Goal: Task Accomplishment & Management: Use online tool/utility

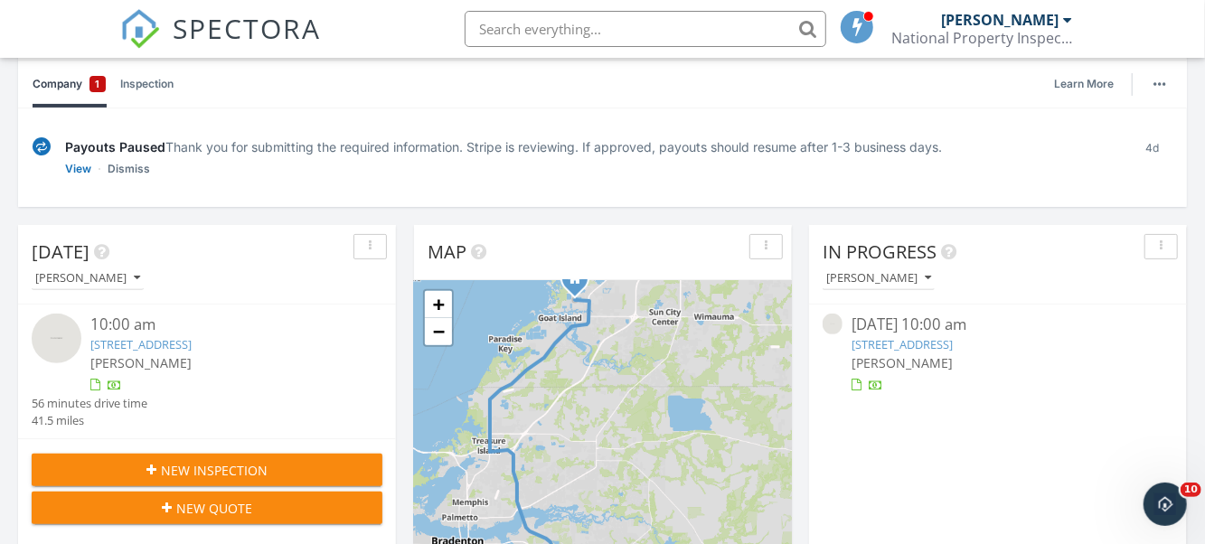
scroll to position [271, 0]
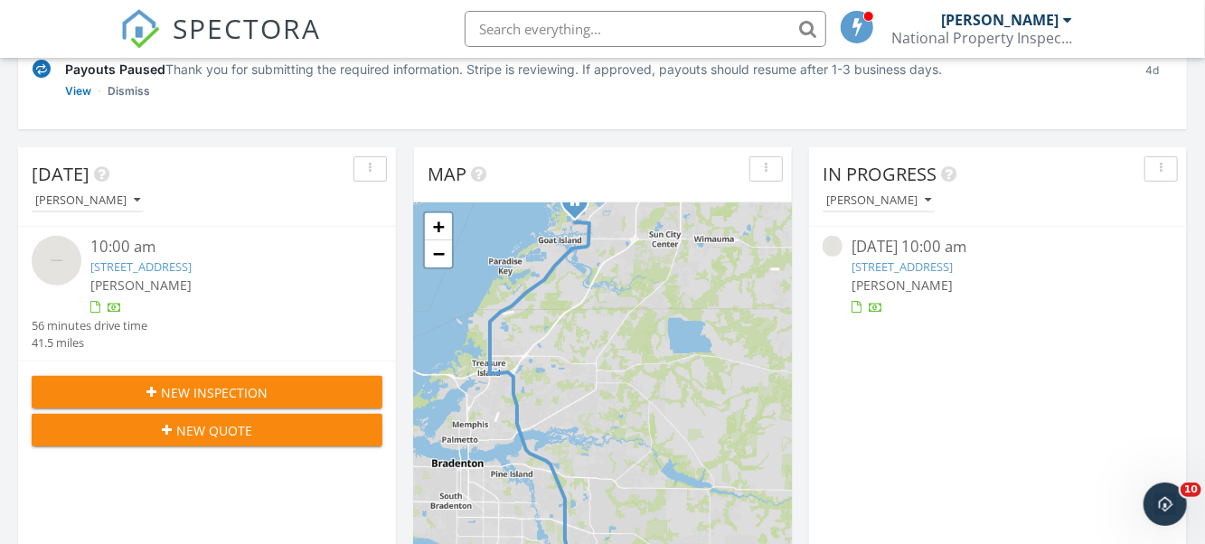
click at [192, 259] on link "8950 Baroque Ter, Sarasota, FL 34240" at bounding box center [140, 267] width 101 height 16
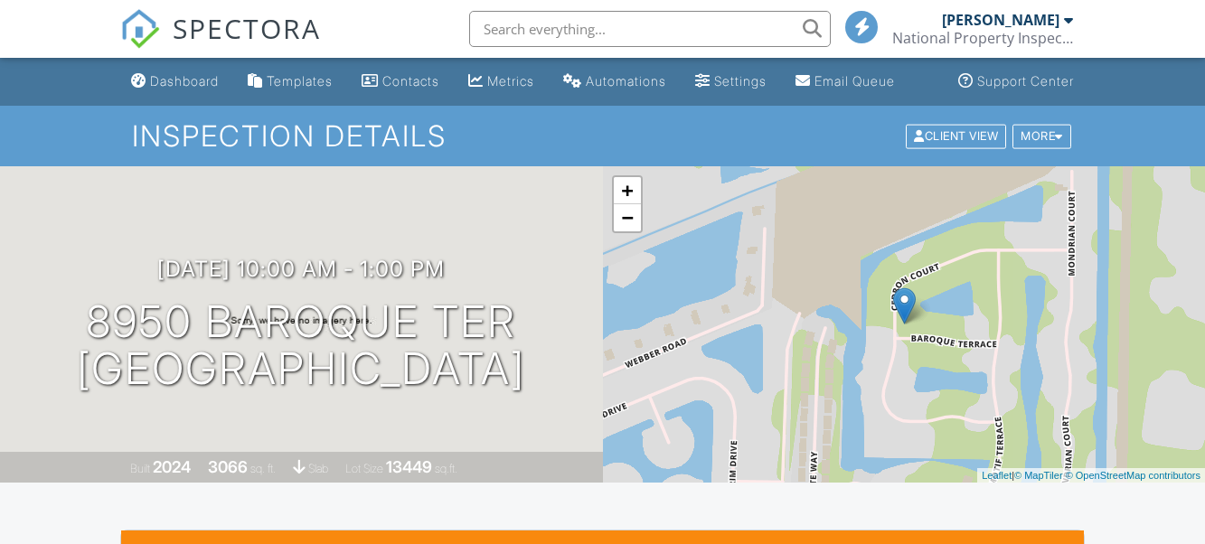
scroll to position [470, 0]
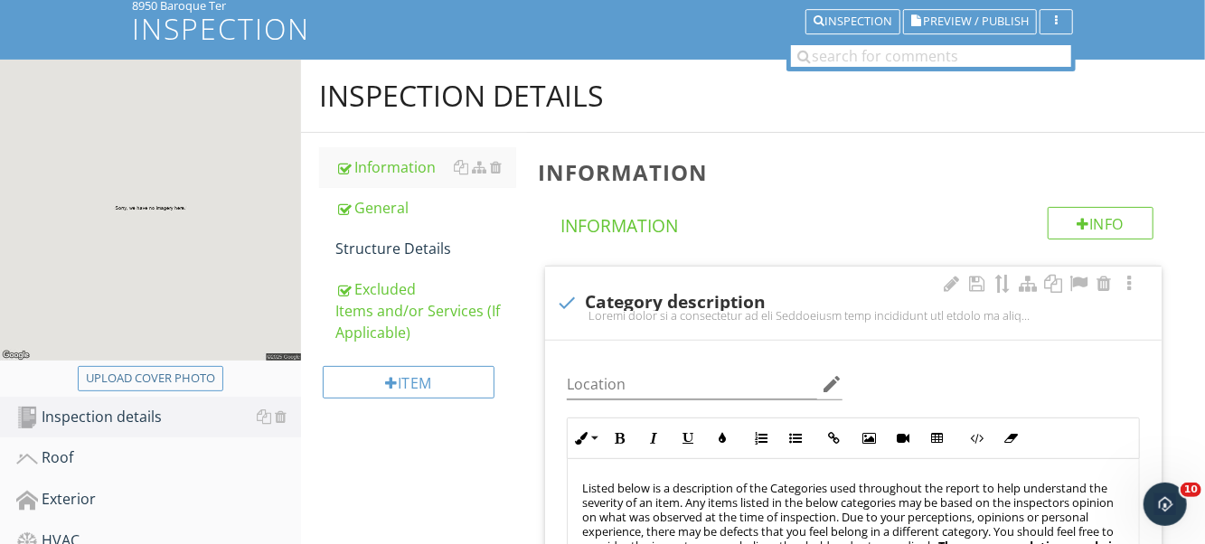
scroll to position [181, 0]
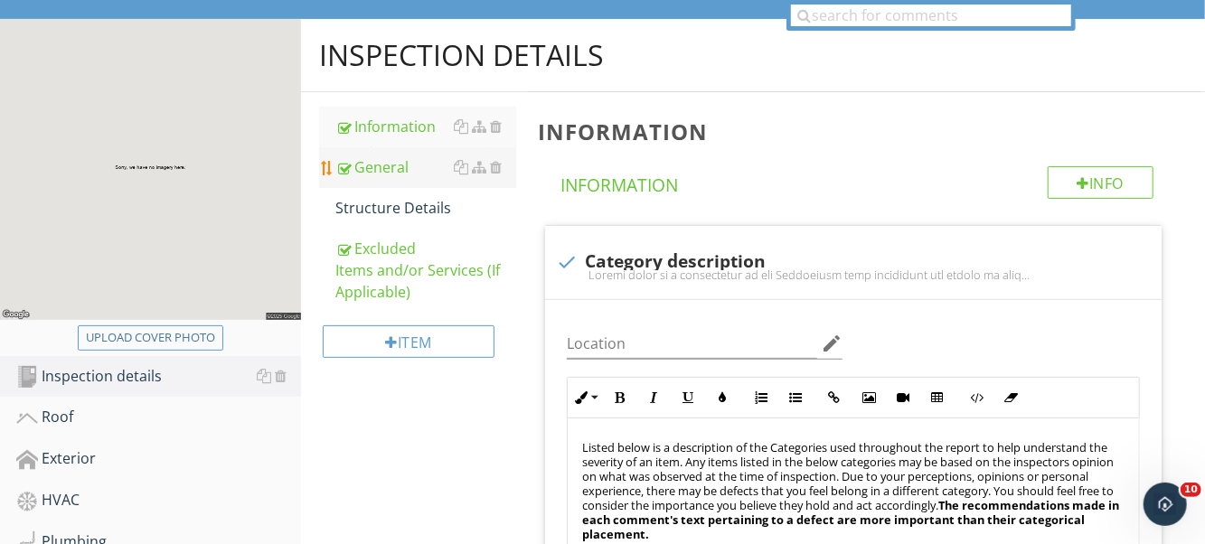
click at [405, 156] on div "General" at bounding box center [426, 167] width 181 height 22
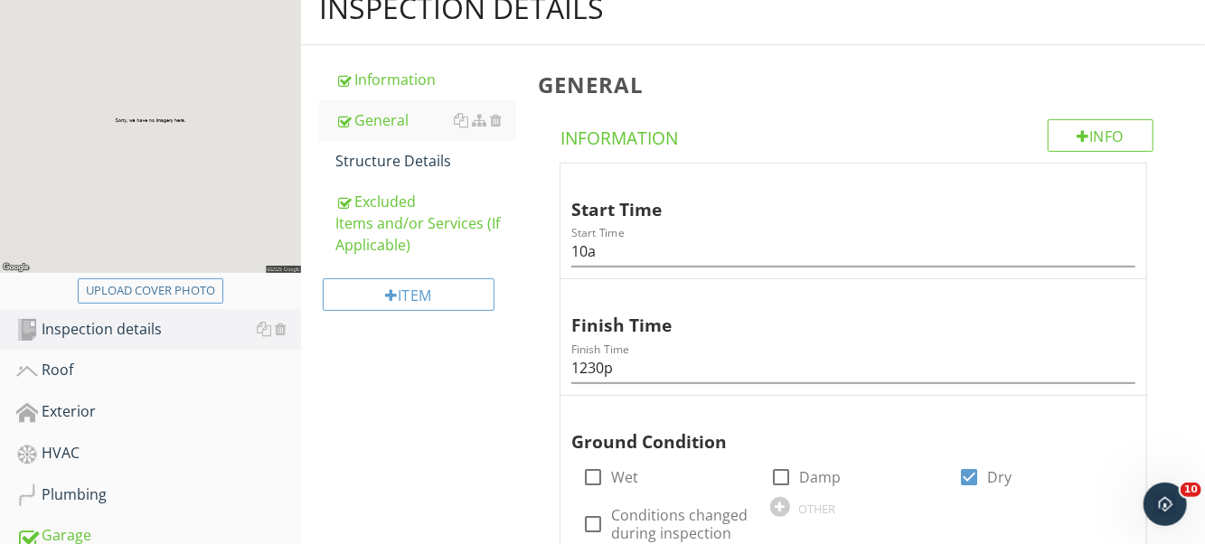
scroll to position [194, 0]
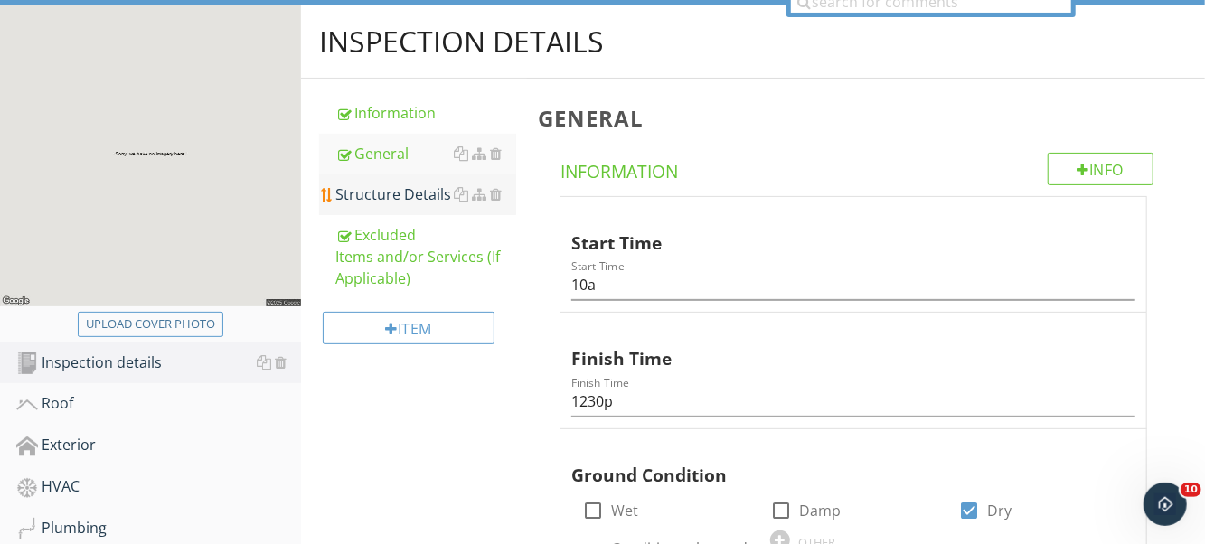
click at [431, 184] on div "Structure Details" at bounding box center [426, 195] width 181 height 22
type textarea "<p>A home inspection is not a pass or fail type of inspection. It is a visual o…"
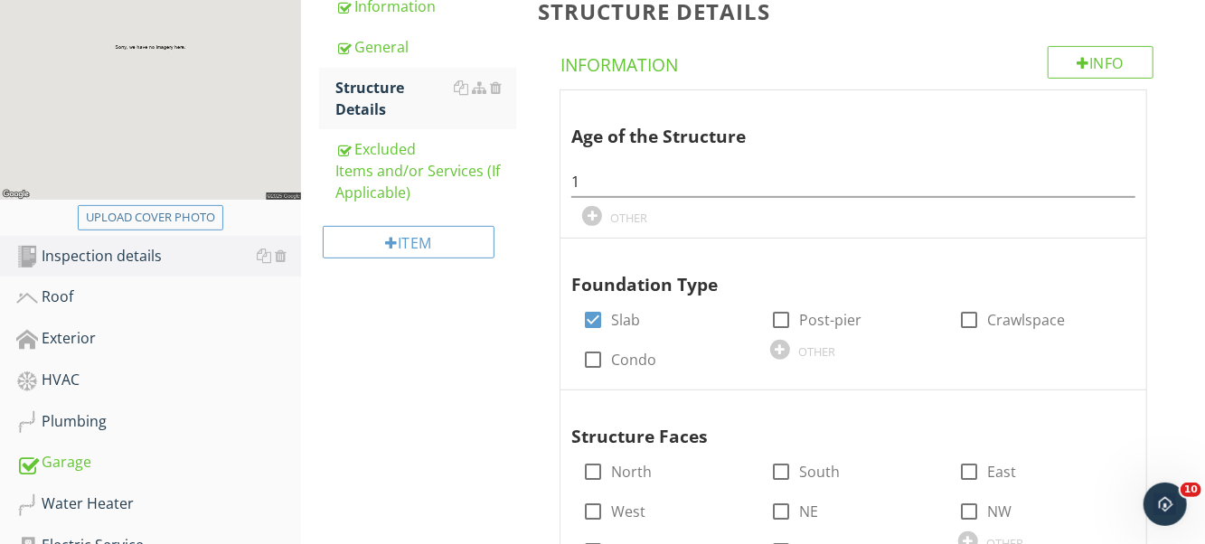
scroll to position [167, 0]
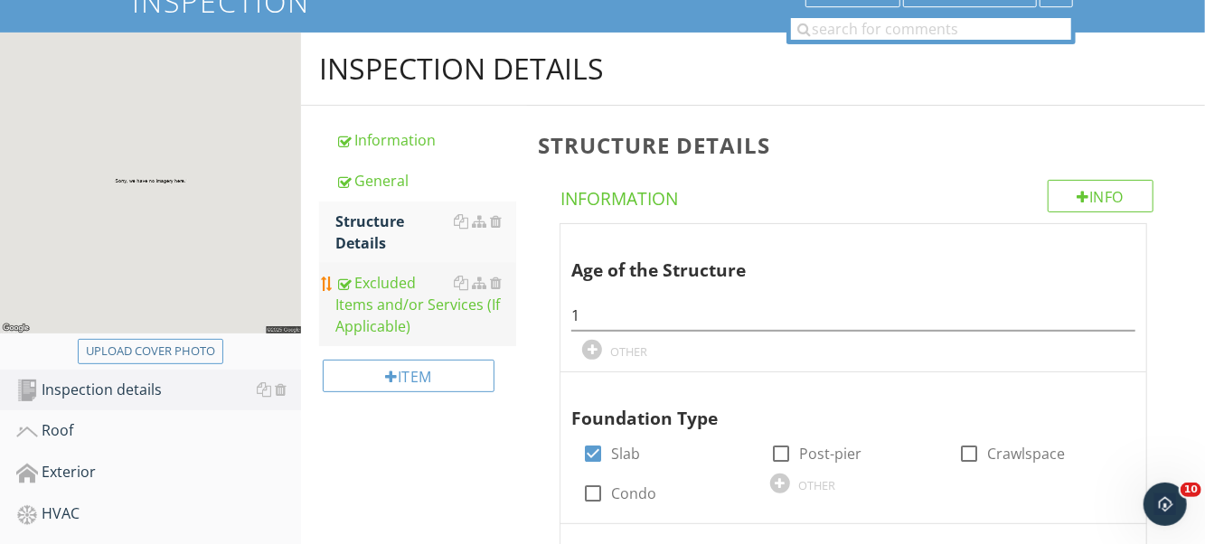
click at [376, 272] on div "Excluded Items and/or Services (If Applicable)" at bounding box center [426, 304] width 181 height 65
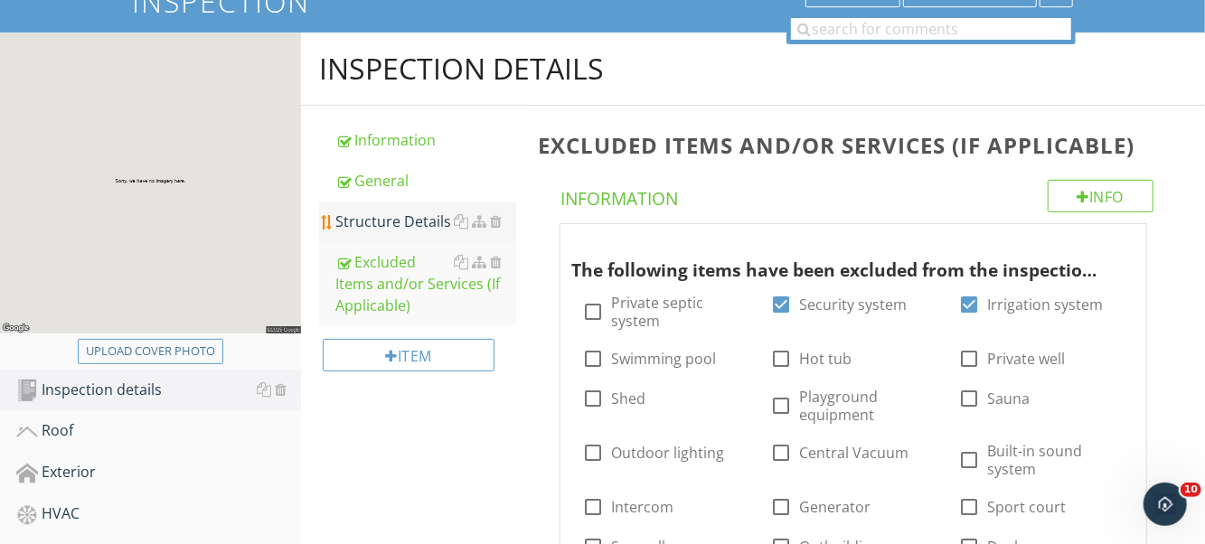
click at [385, 211] on div "Structure Details" at bounding box center [426, 222] width 181 height 22
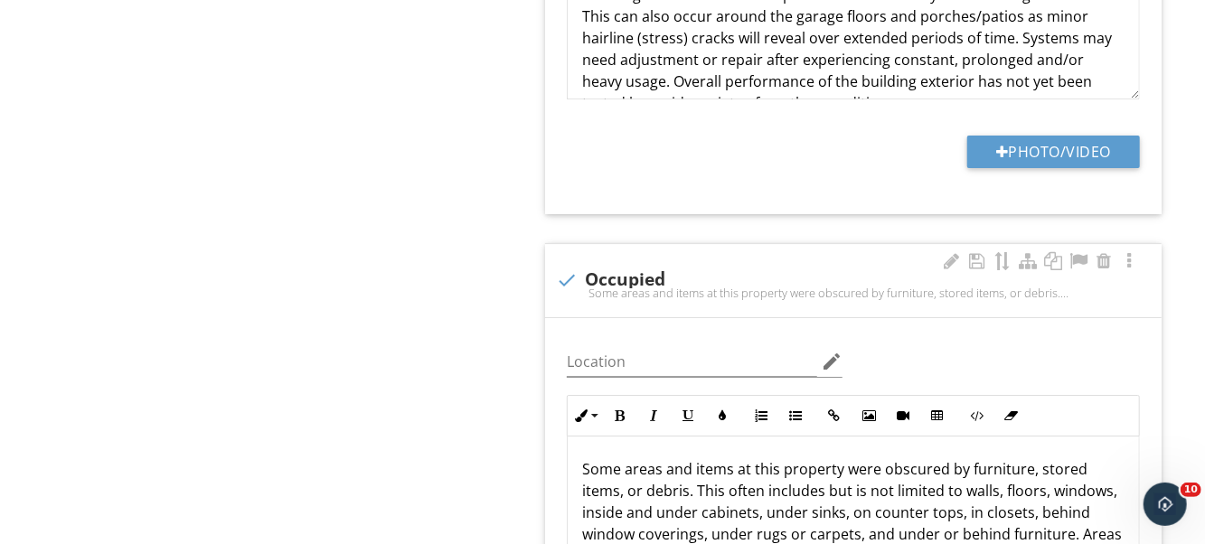
scroll to position [3061, 0]
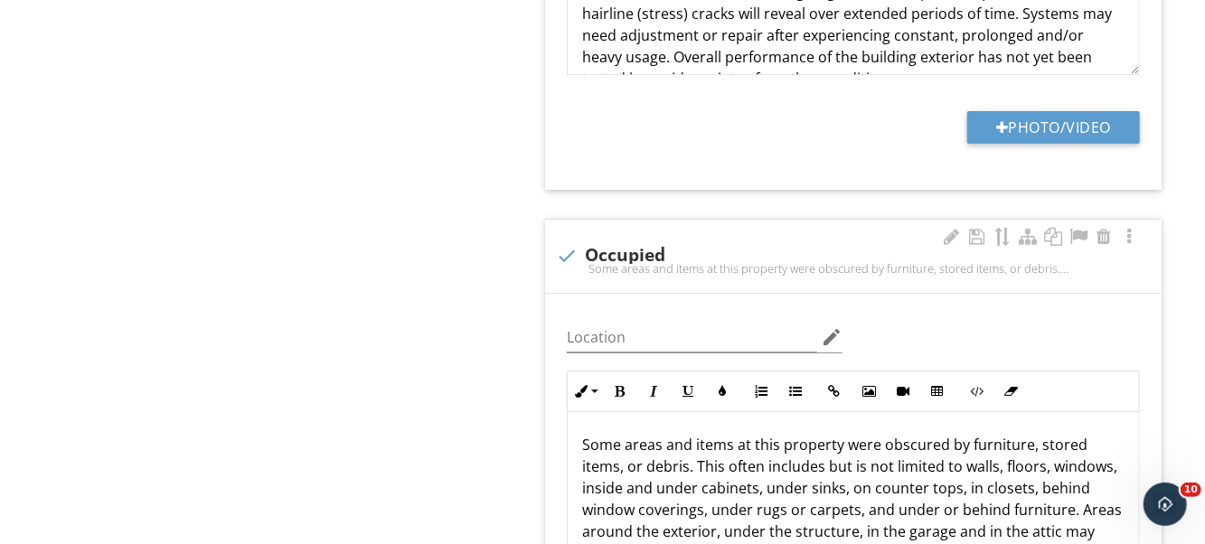
drag, startPoint x: 570, startPoint y: 219, endPoint x: 819, endPoint y: 221, distance: 249.6
click at [570, 241] on div at bounding box center [567, 256] width 31 height 31
checkbox input "true"
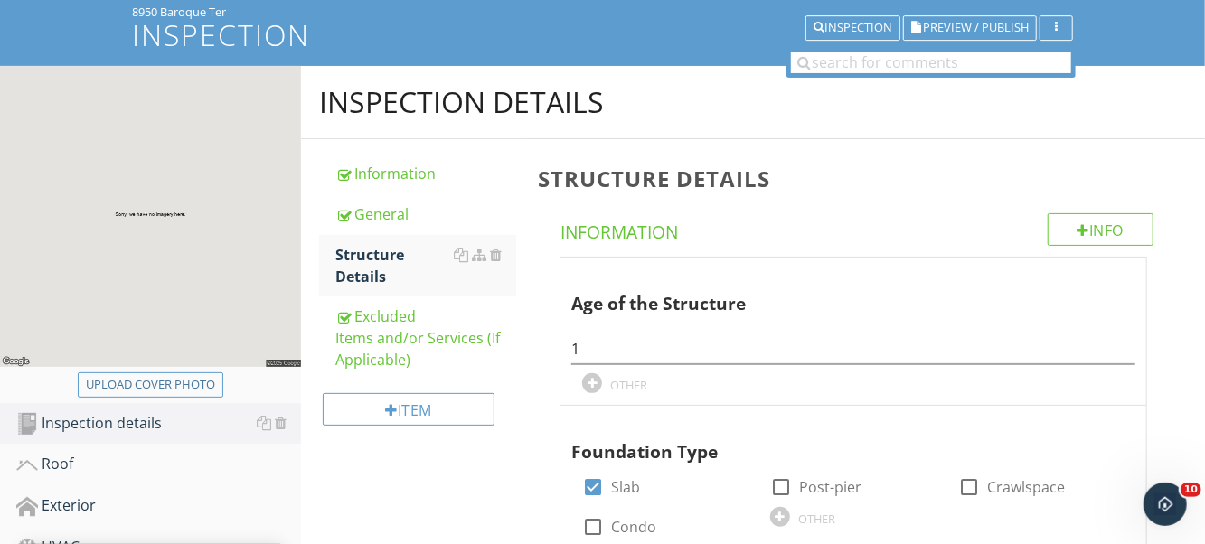
scroll to position [223, 0]
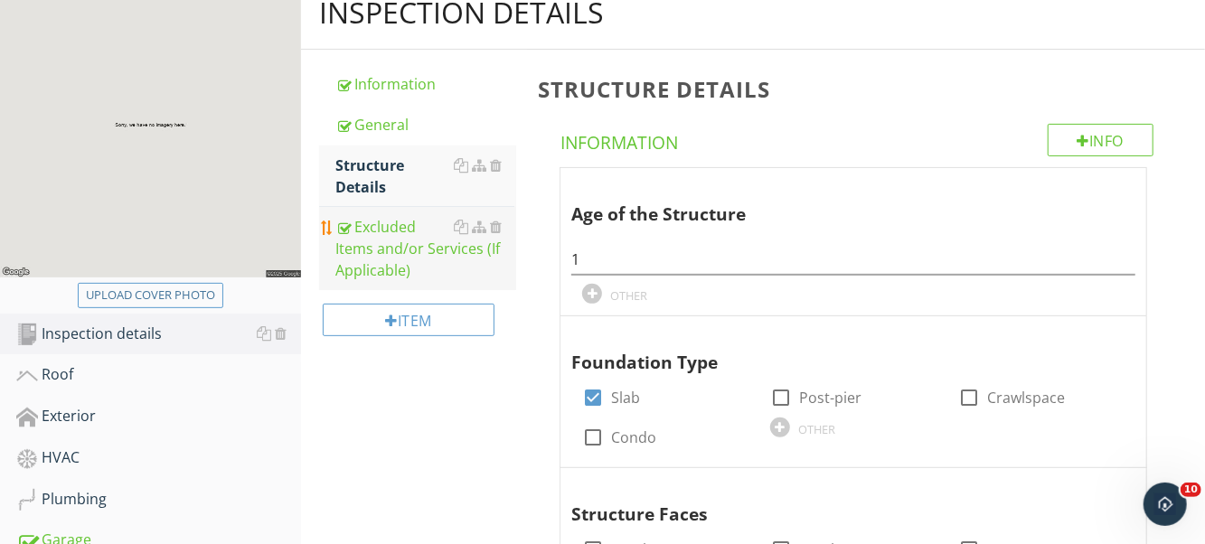
click at [414, 224] on div "Excluded Items and/or Services (If Applicable)" at bounding box center [426, 248] width 181 height 65
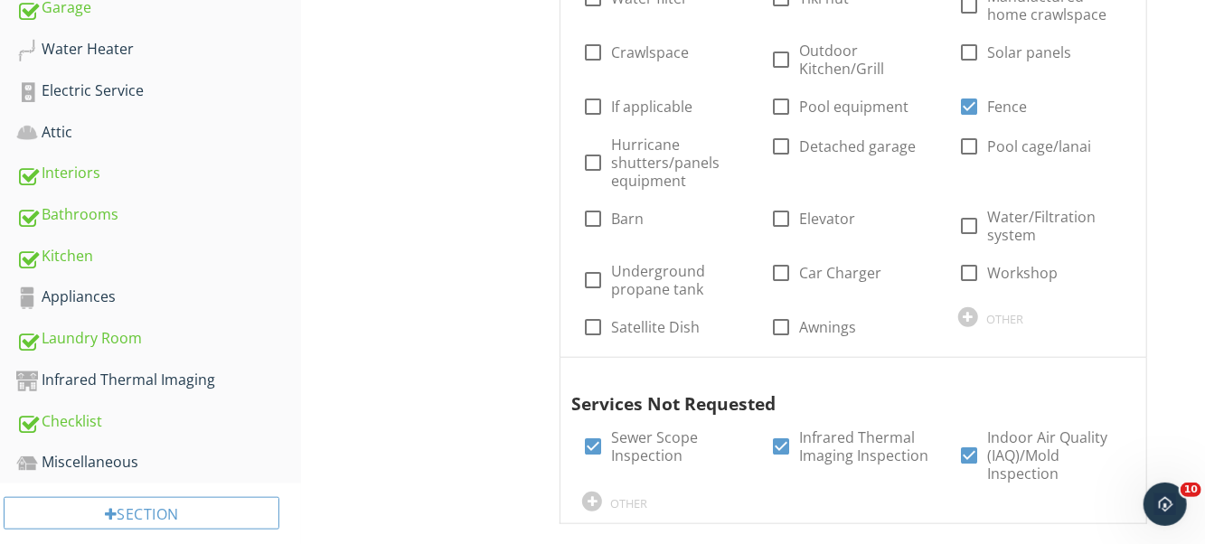
scroll to position [351, 0]
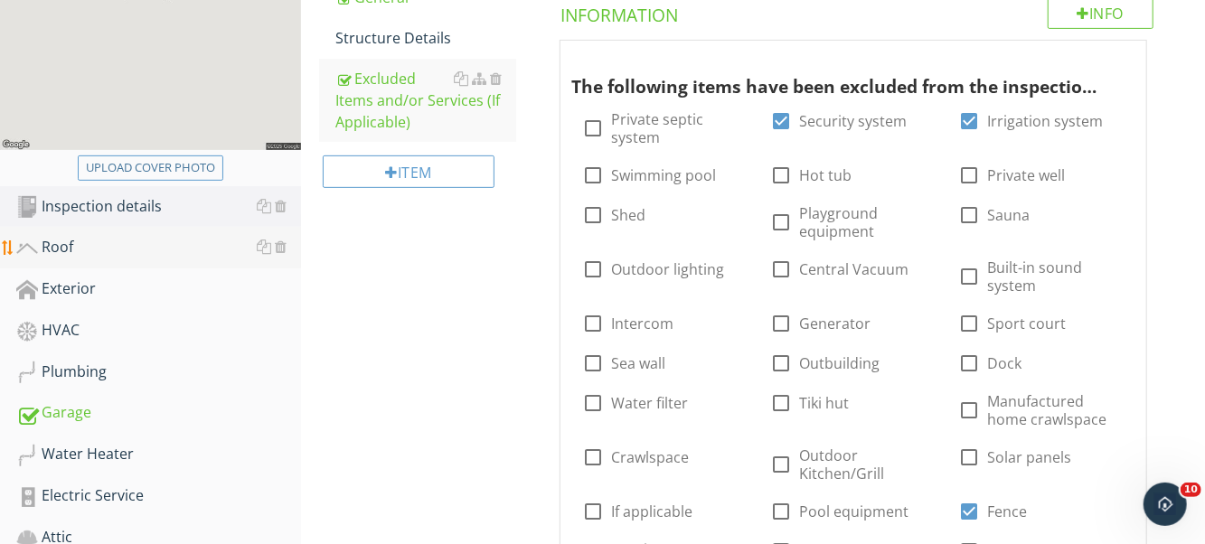
click at [145, 236] on div "Roof" at bounding box center [158, 248] width 285 height 24
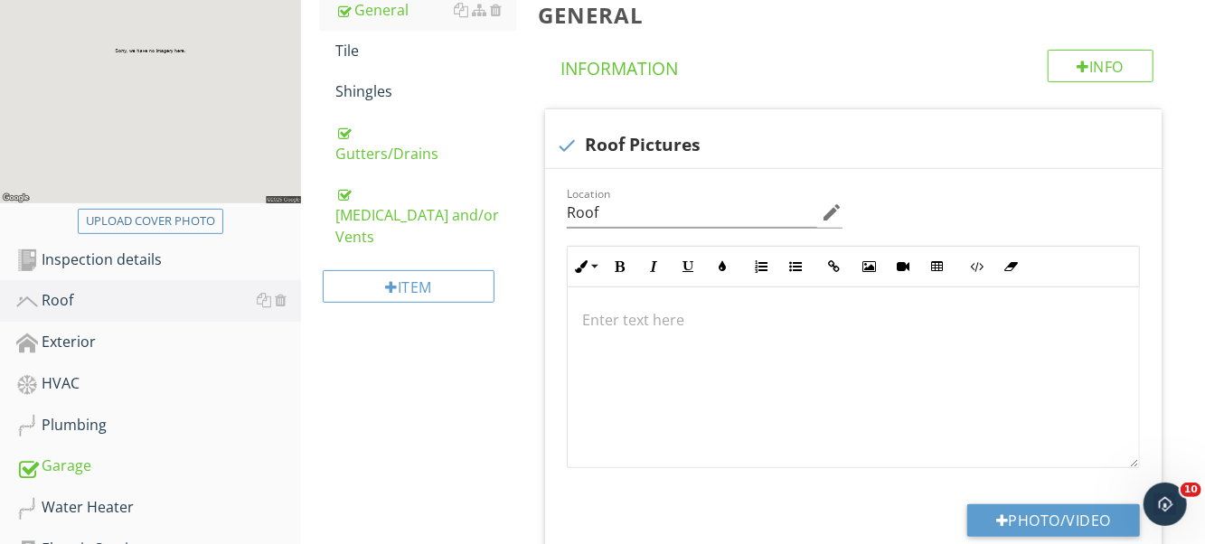
scroll to position [260, 0]
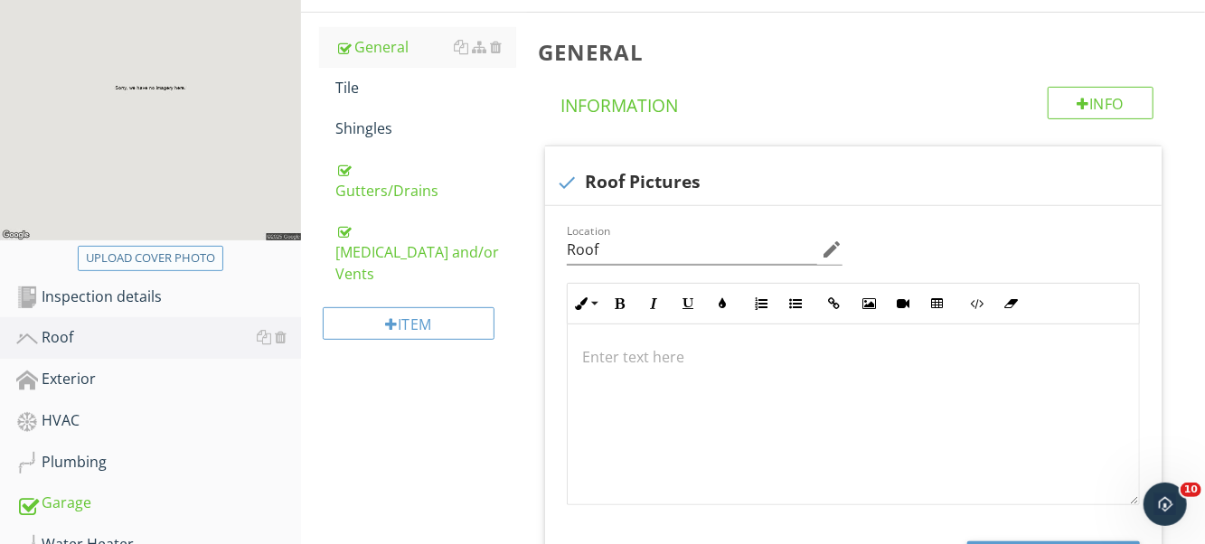
click at [145, 250] on div "Upload cover photo" at bounding box center [150, 259] width 129 height 18
type input "C:\fakepath\IMG_5727.JPG"
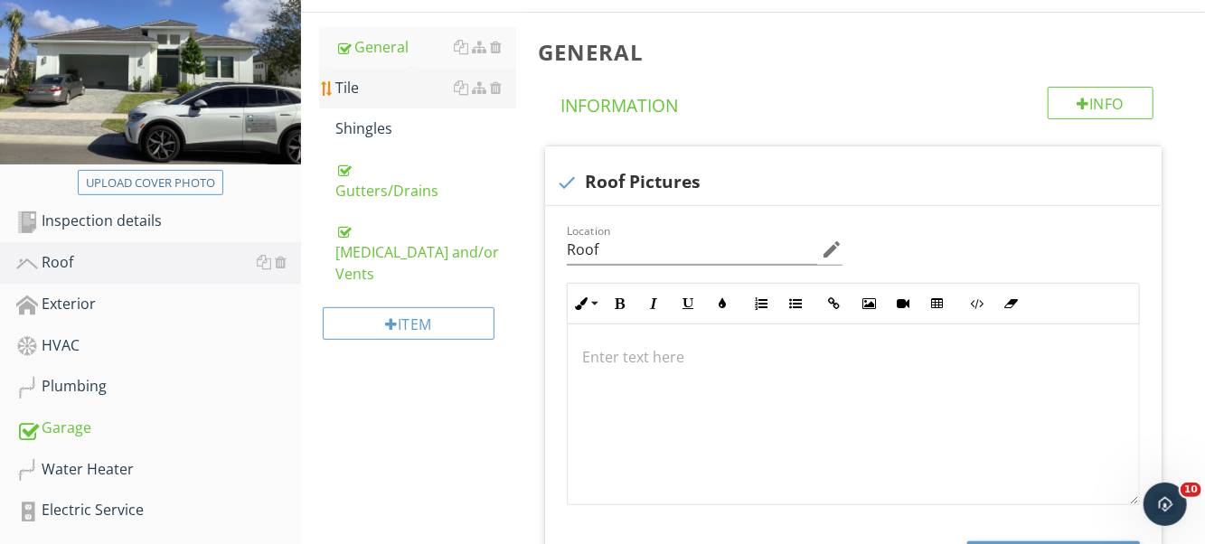
click at [363, 77] on div "Tile" at bounding box center [426, 88] width 181 height 22
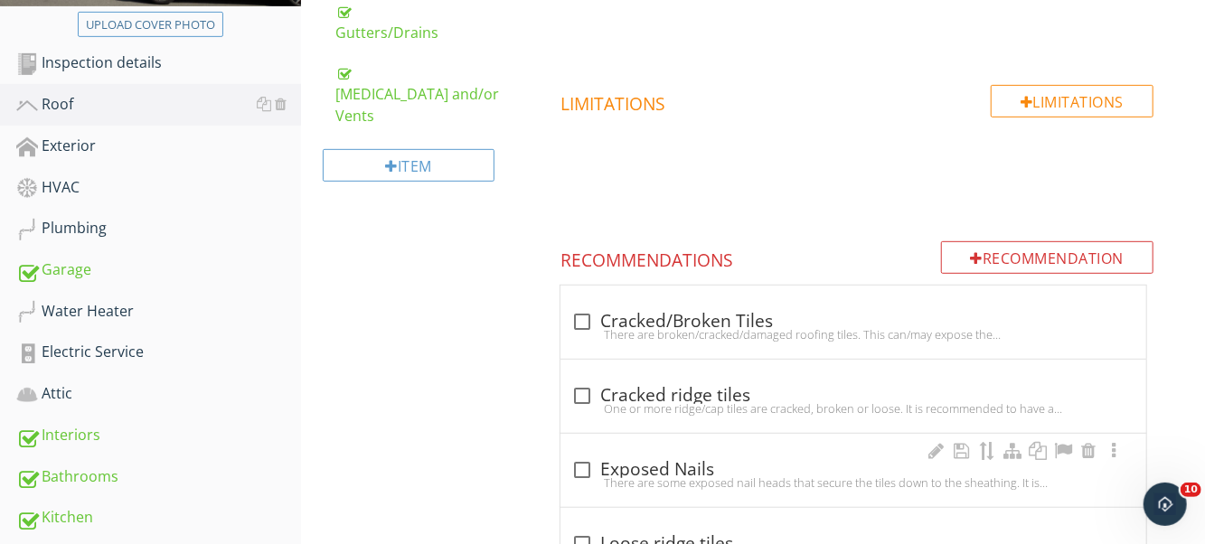
scroll to position [622, 0]
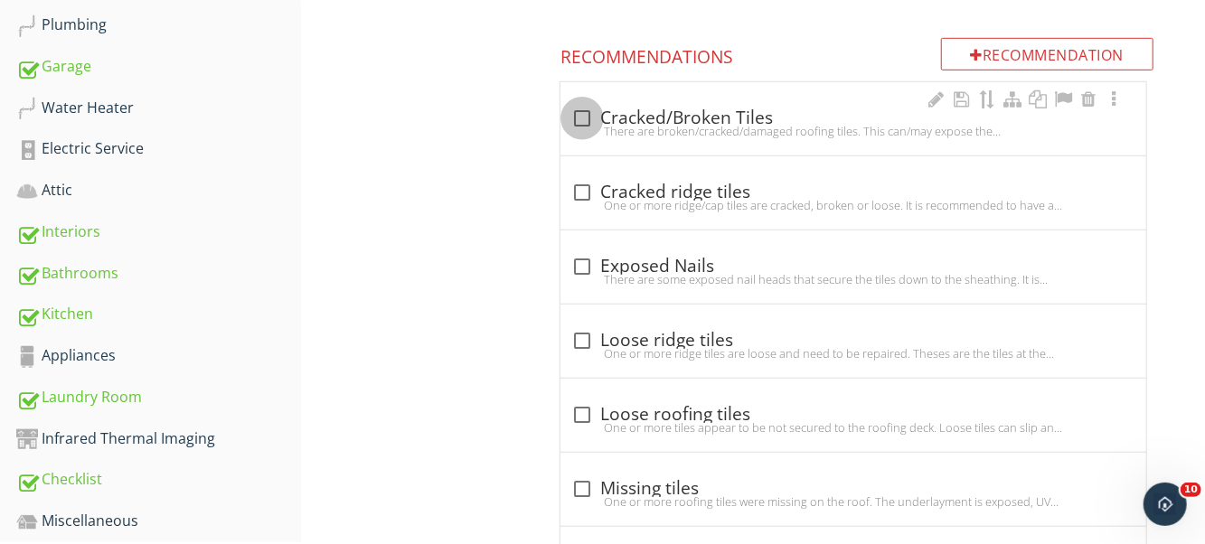
click at [582, 103] on div at bounding box center [582, 118] width 31 height 31
checkbox input "true"
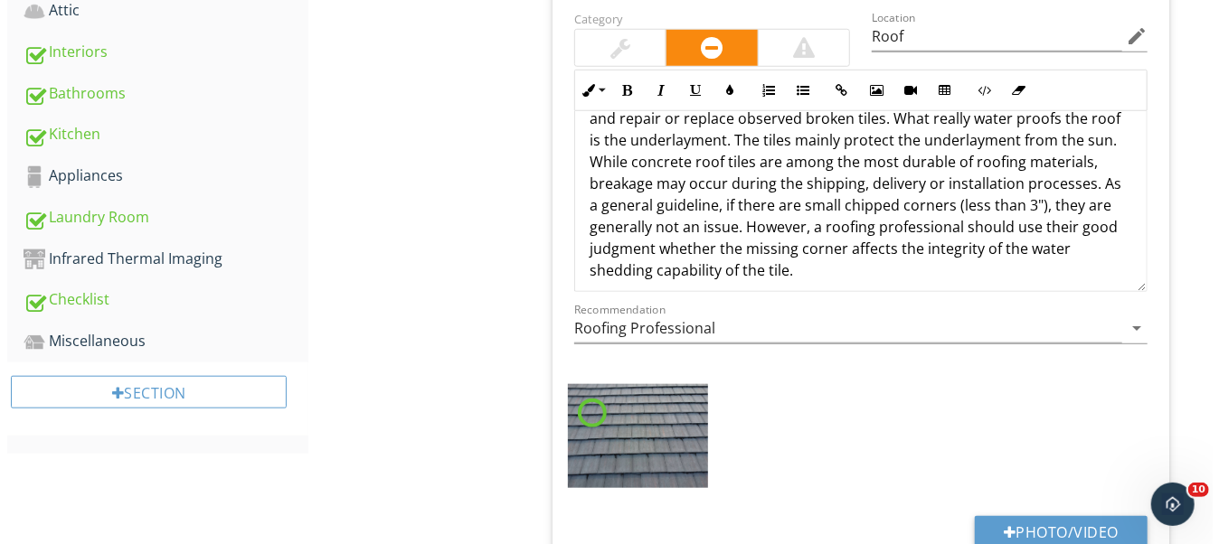
scroll to position [803, 0]
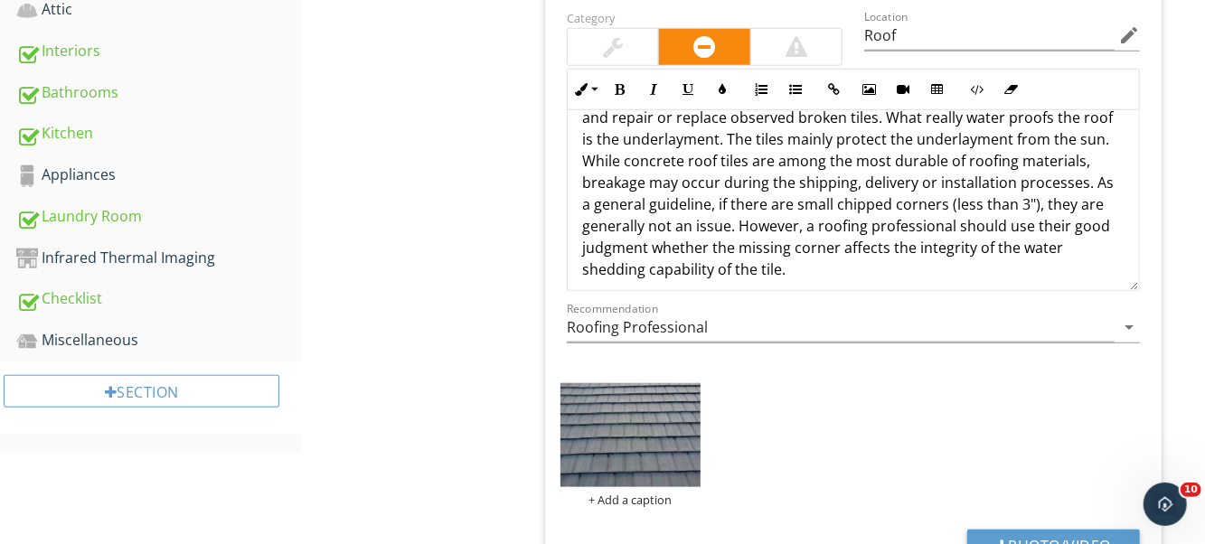
click at [647, 402] on img at bounding box center [630, 435] width 139 height 105
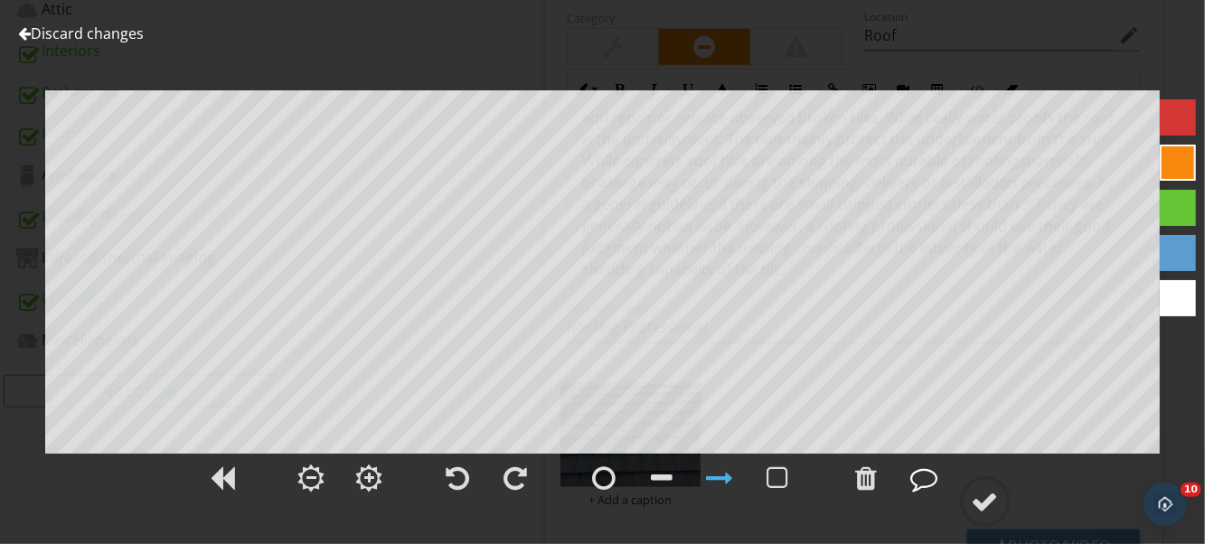
click at [912, 471] on div at bounding box center [925, 478] width 27 height 27
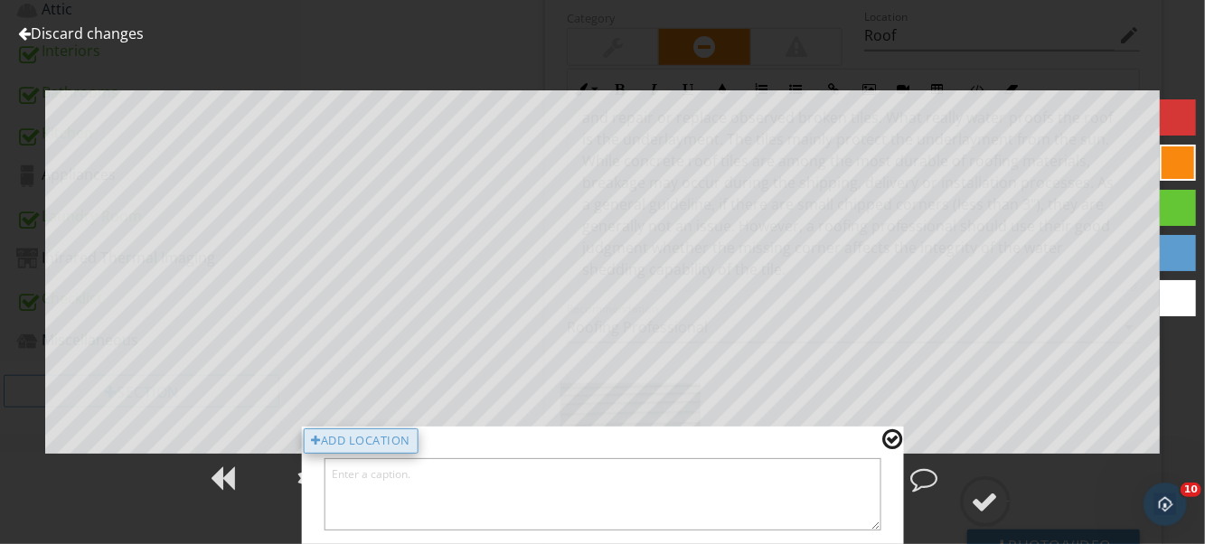
click at [417, 440] on div "Add Location" at bounding box center [361, 441] width 116 height 25
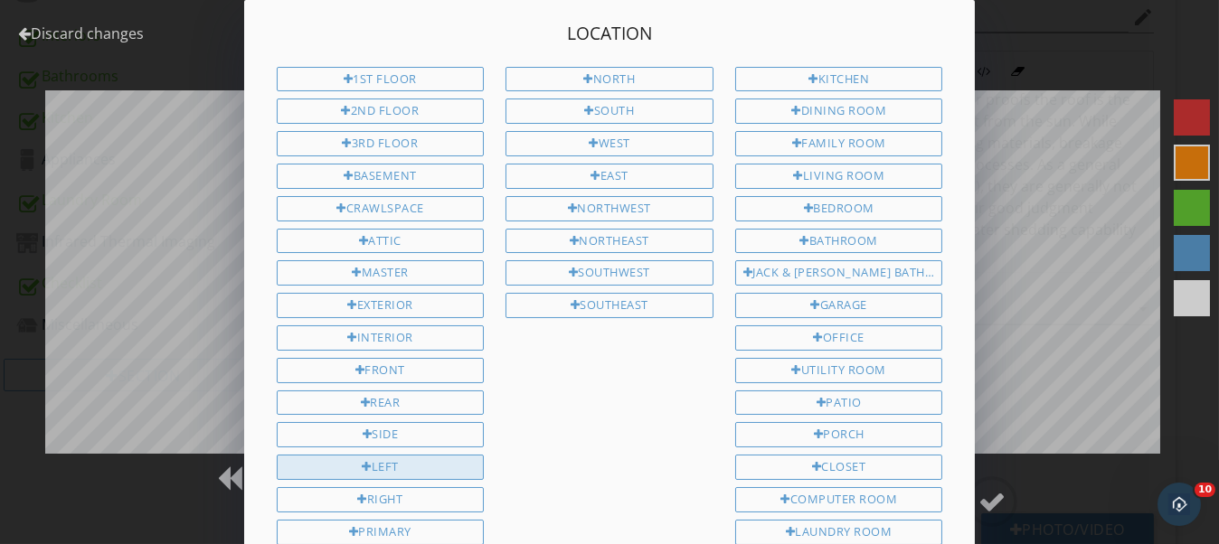
click at [395, 455] on div "Left" at bounding box center [381, 467] width 208 height 25
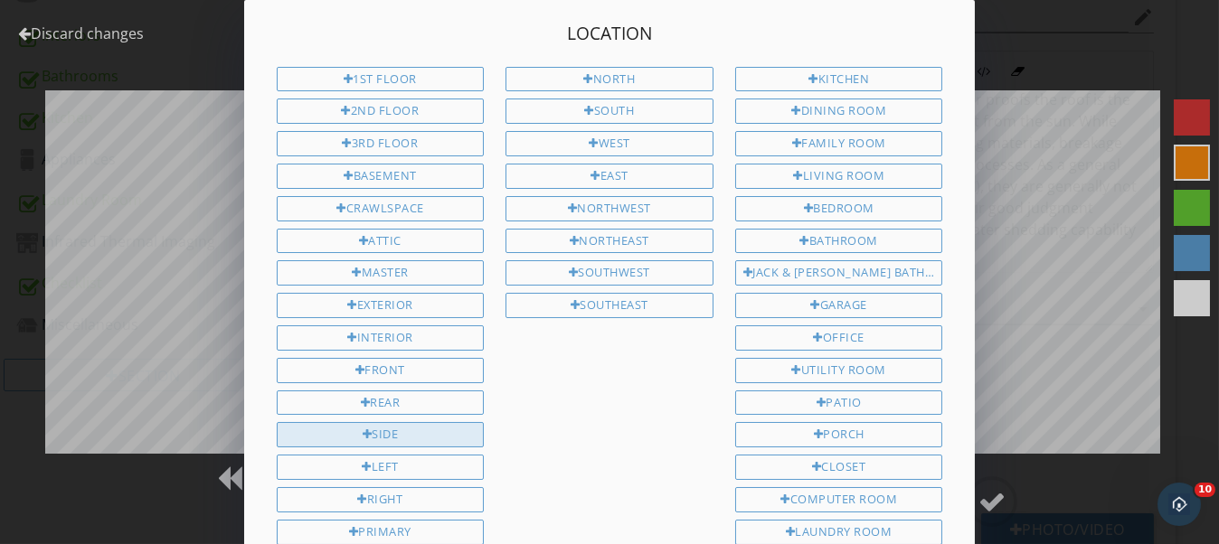
click at [393, 426] on div "Side" at bounding box center [381, 434] width 208 height 25
type input "Left Side"
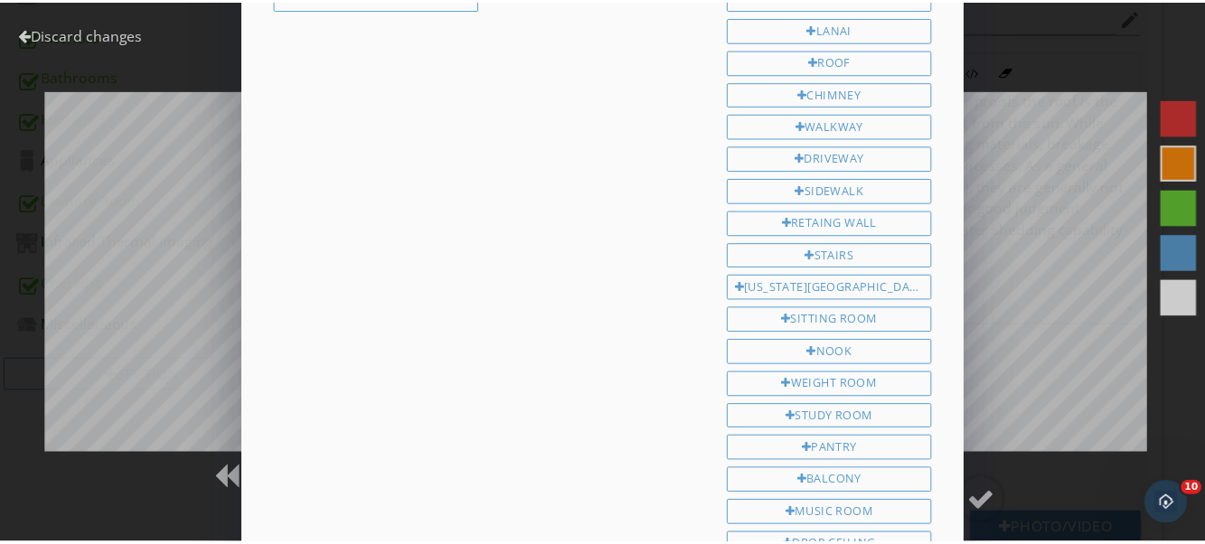
scroll to position [818, 0]
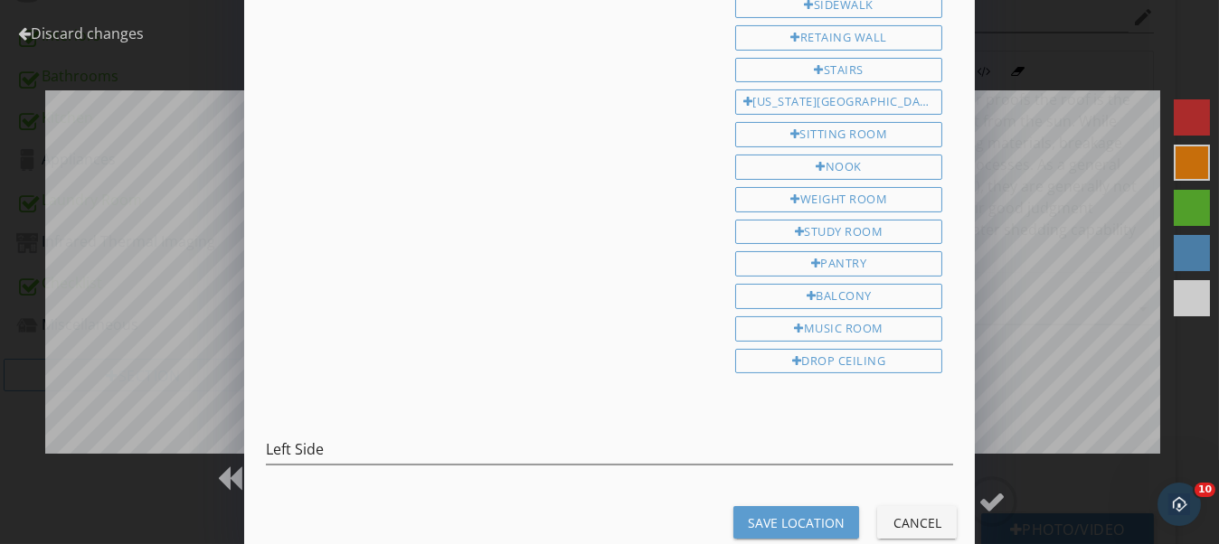
click at [825, 514] on div "Save Location" at bounding box center [796, 523] width 97 height 19
type textarea "Left Side"
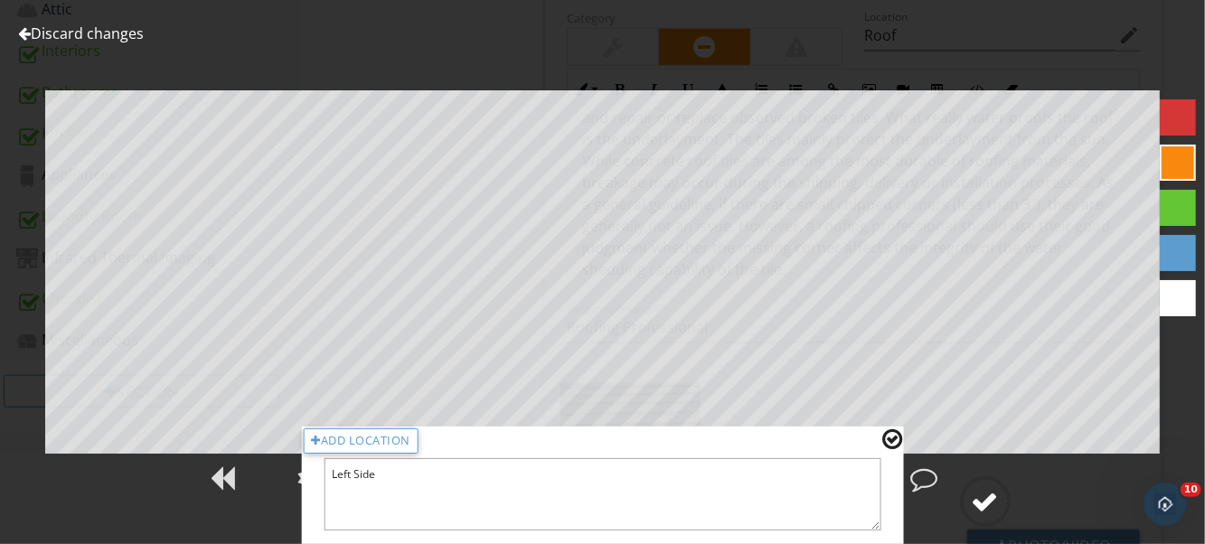
click at [988, 504] on div at bounding box center [985, 501] width 27 height 27
